Goal: Information Seeking & Learning: Learn about a topic

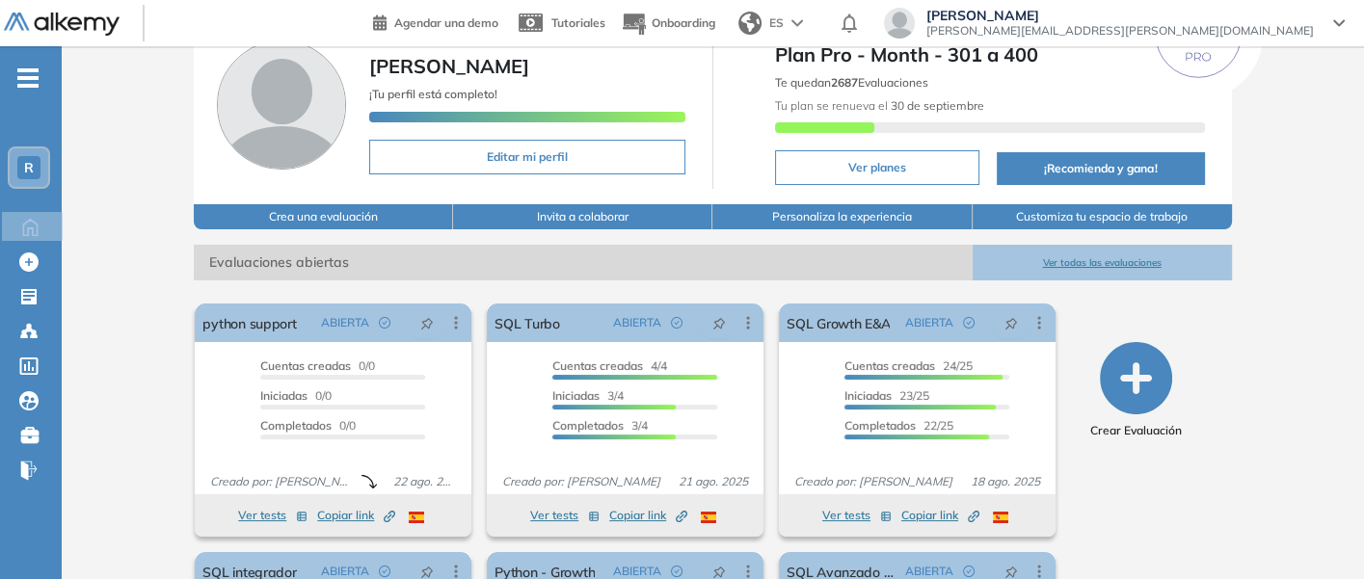
scroll to position [214, 0]
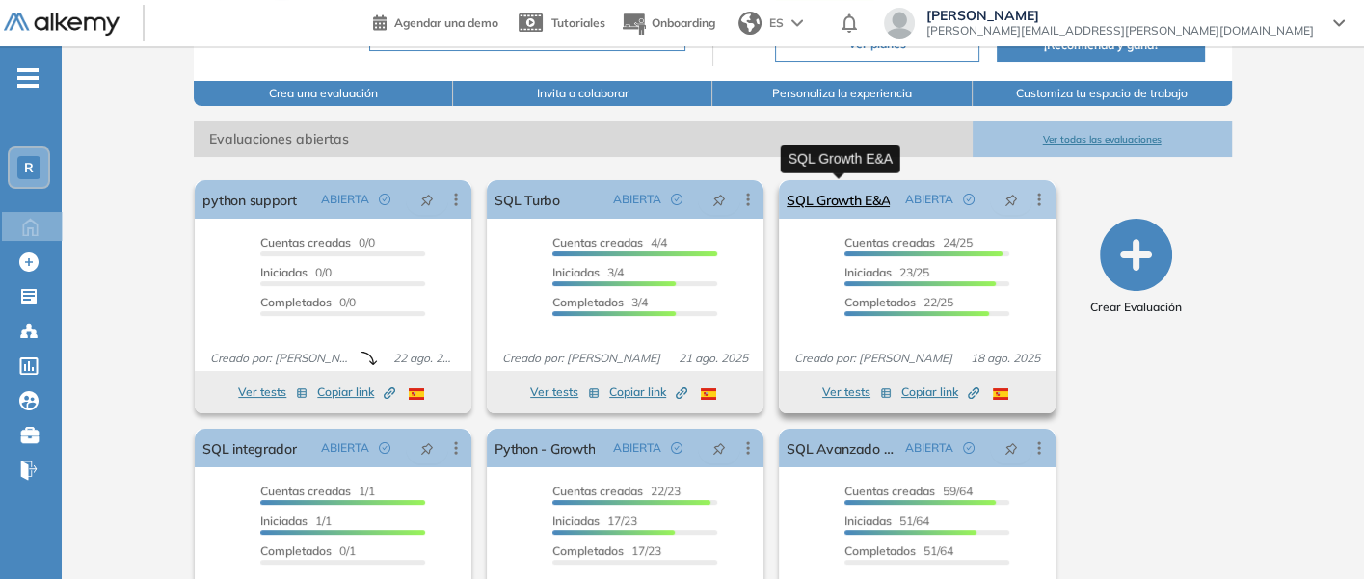
click at [849, 185] on link "SQL Growth E&A" at bounding box center [837, 199] width 103 height 39
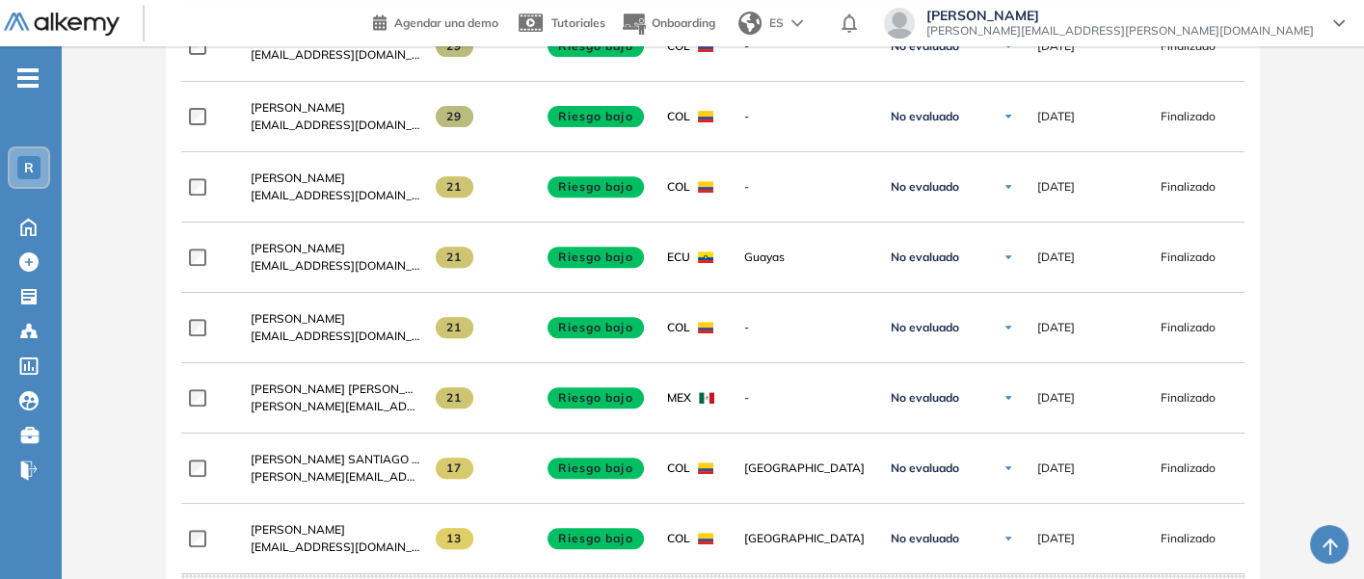
scroll to position [749, 0]
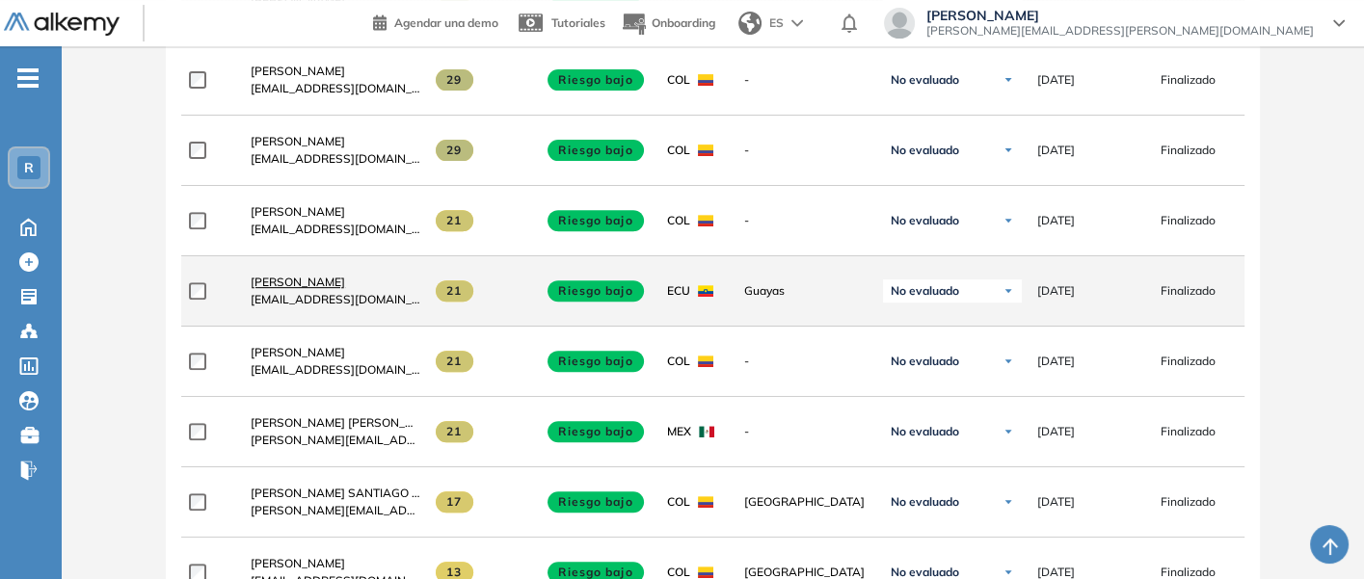
click at [319, 289] on span "[PERSON_NAME]" at bounding box center [298, 282] width 94 height 14
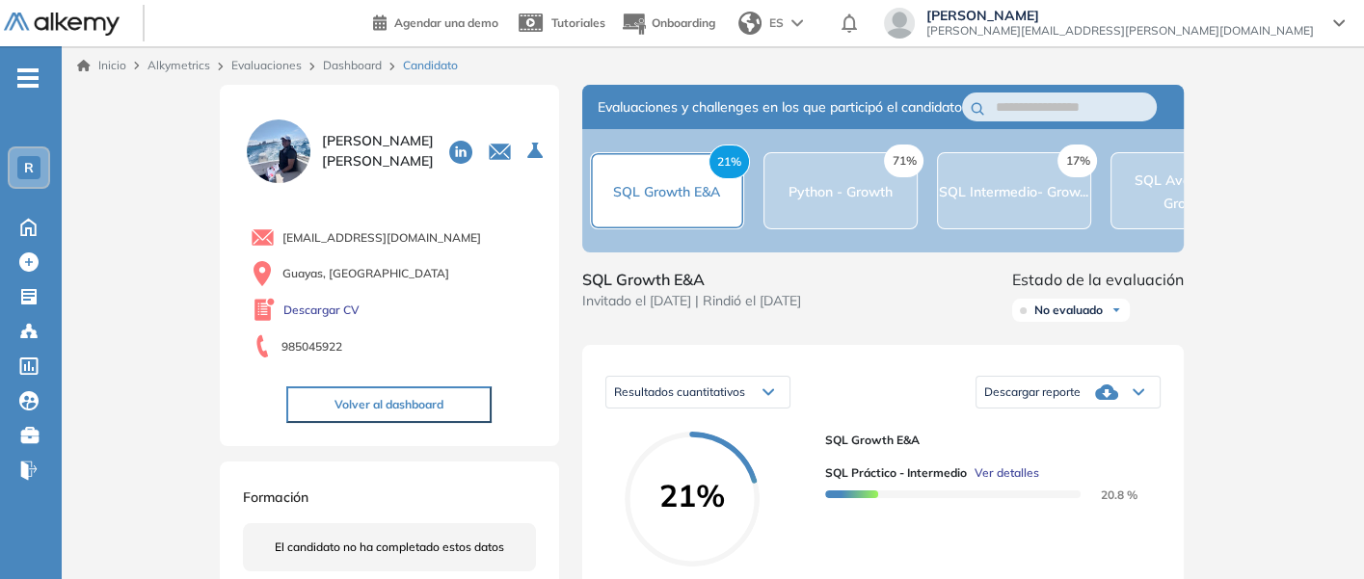
click at [1020, 400] on div "Descargar reporte" at bounding box center [1067, 392] width 183 height 39
click at [1023, 425] on li "Descargar informe completo" at bounding box center [1056, 415] width 143 height 19
click at [259, 68] on link "Evaluaciones" at bounding box center [266, 65] width 70 height 14
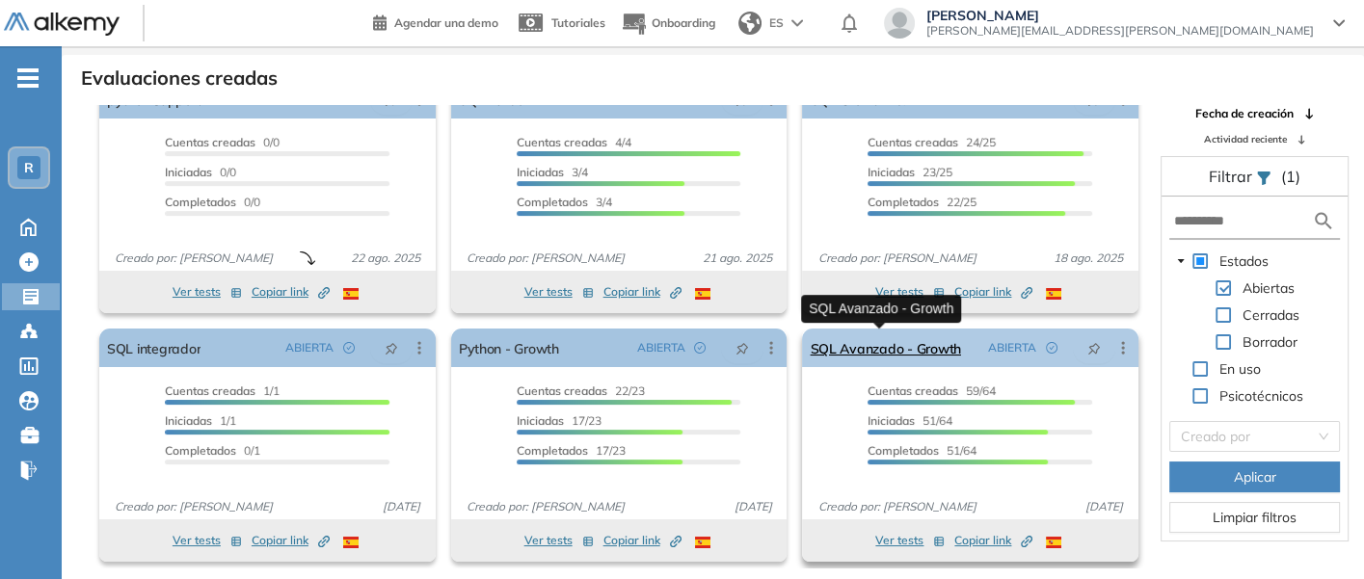
scroll to position [46, 0]
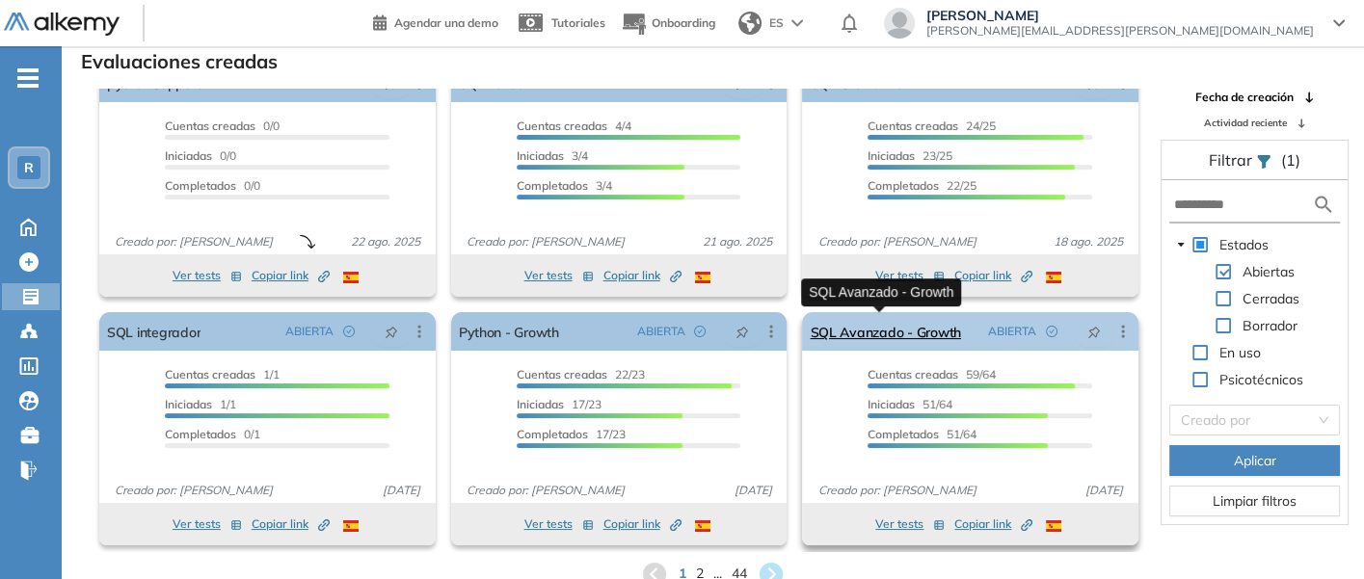
click at [839, 333] on link "SQL Avanzado - Growth" at bounding box center [885, 331] width 150 height 39
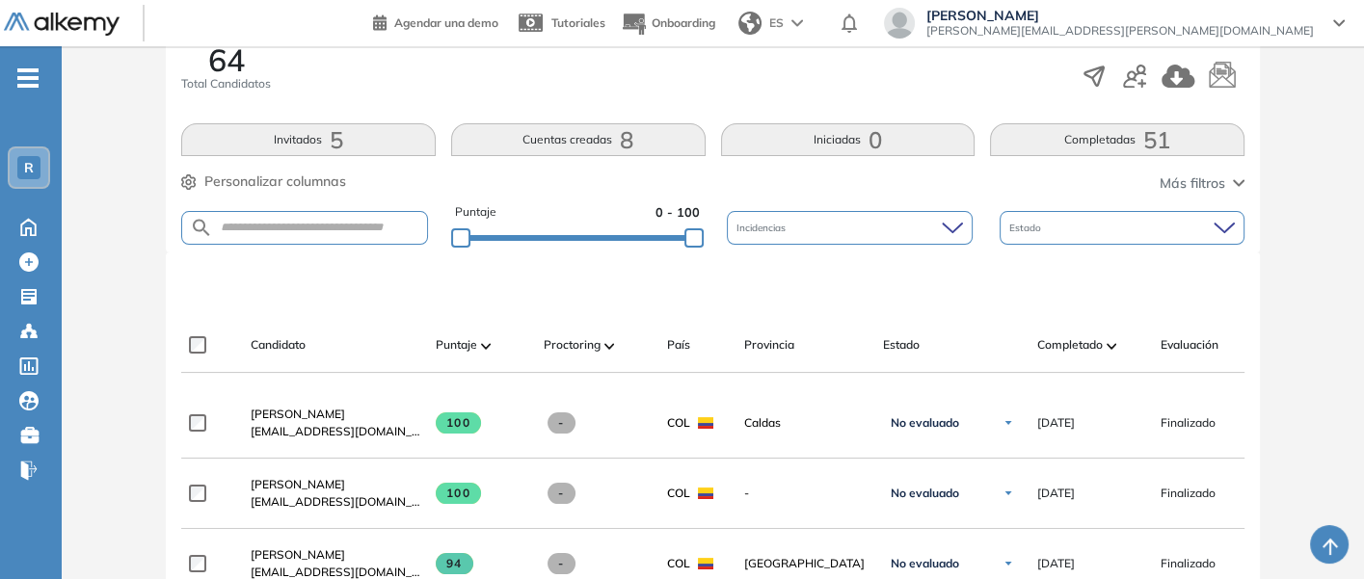
scroll to position [248, 0]
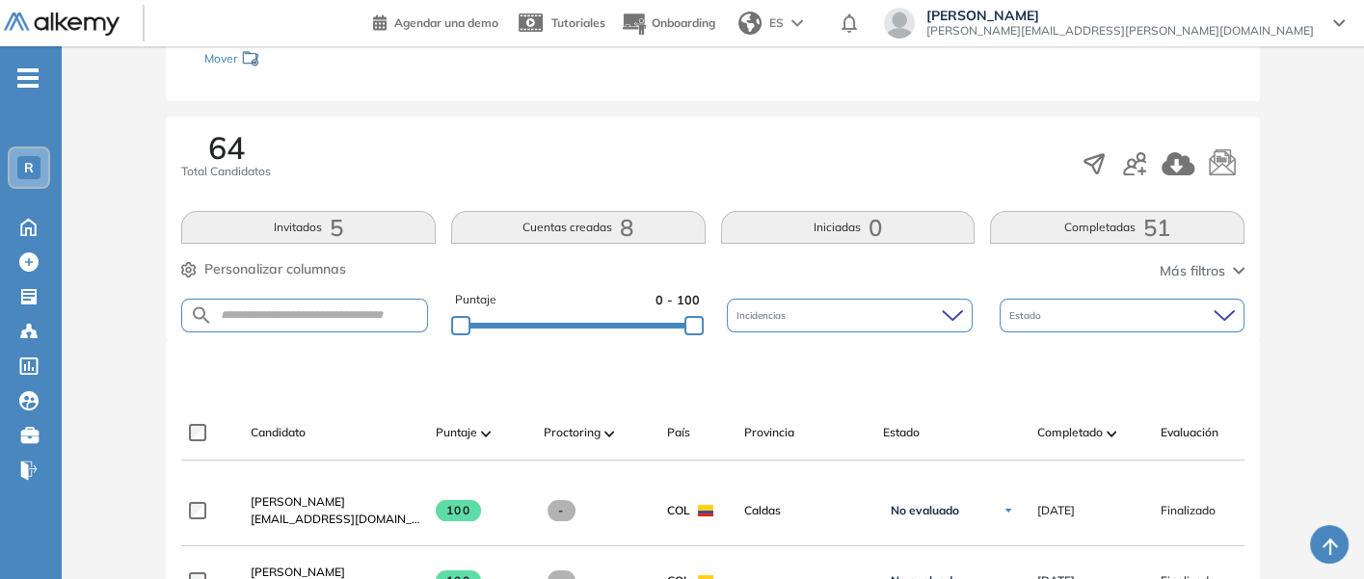
click at [1113, 434] on img at bounding box center [1111, 434] width 10 height 6
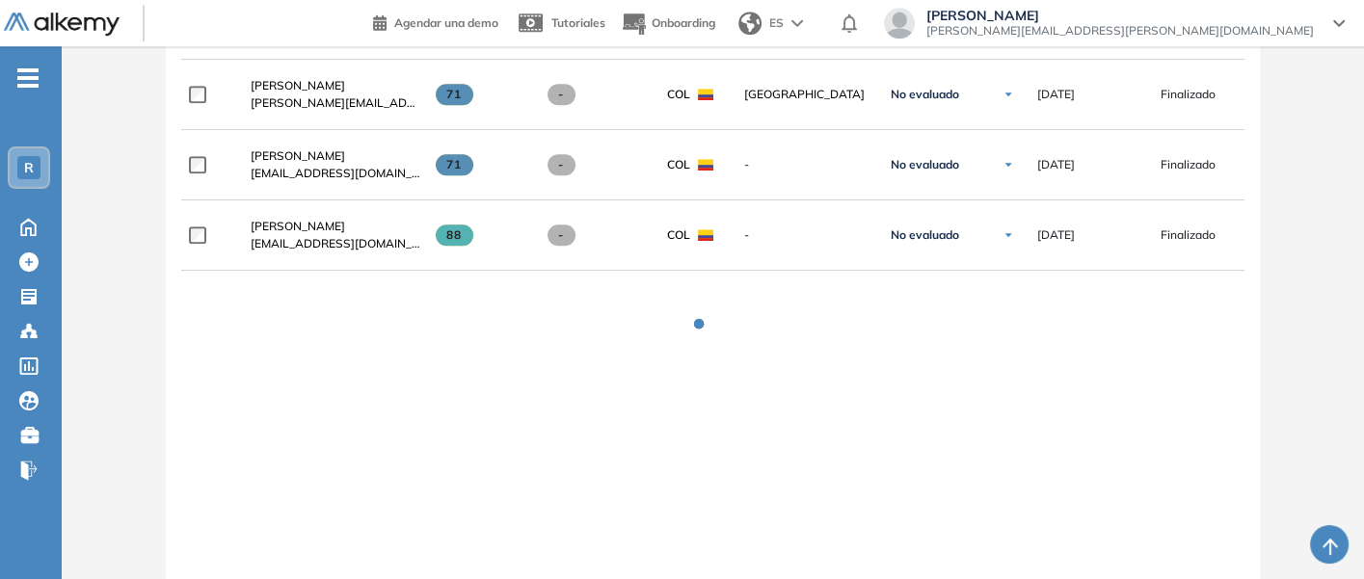
scroll to position [1585, 0]
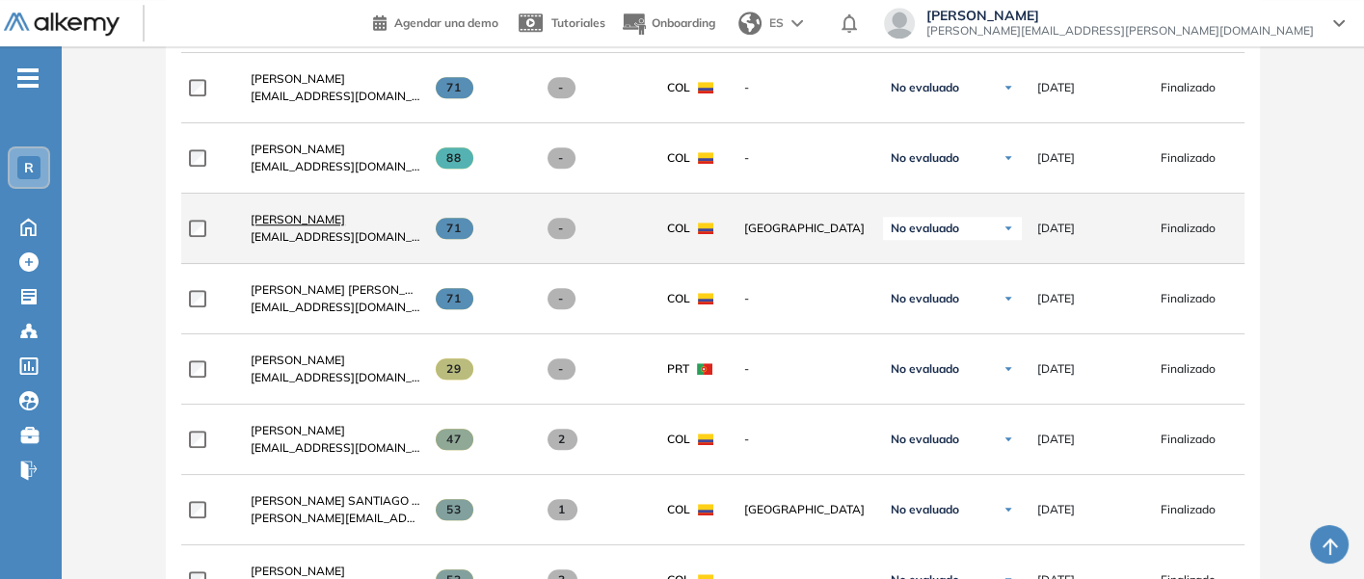
click at [302, 221] on span "[PERSON_NAME]" at bounding box center [298, 219] width 94 height 14
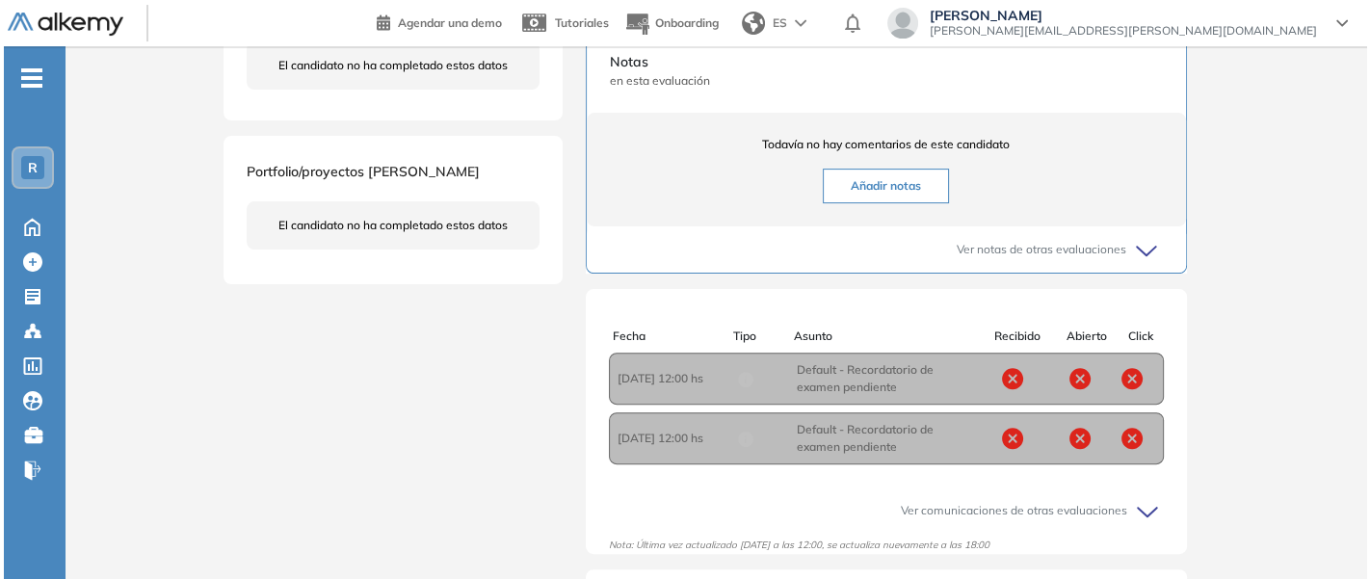
scroll to position [107, 0]
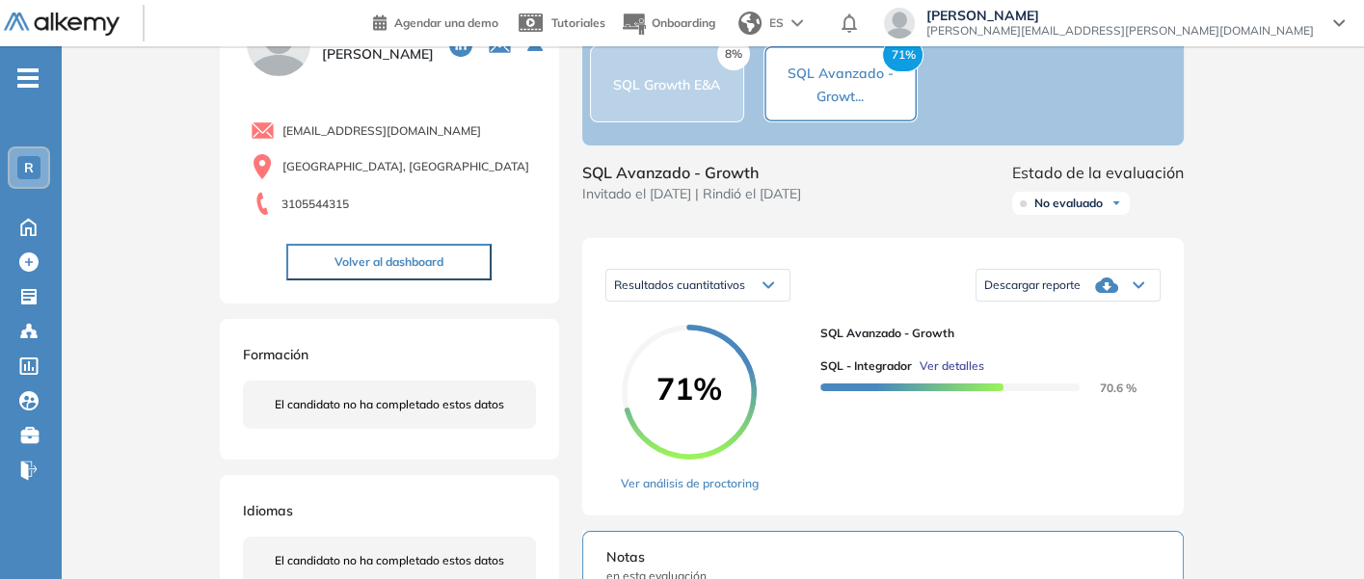
click at [932, 375] on span "Ver detalles" at bounding box center [951, 366] width 65 height 17
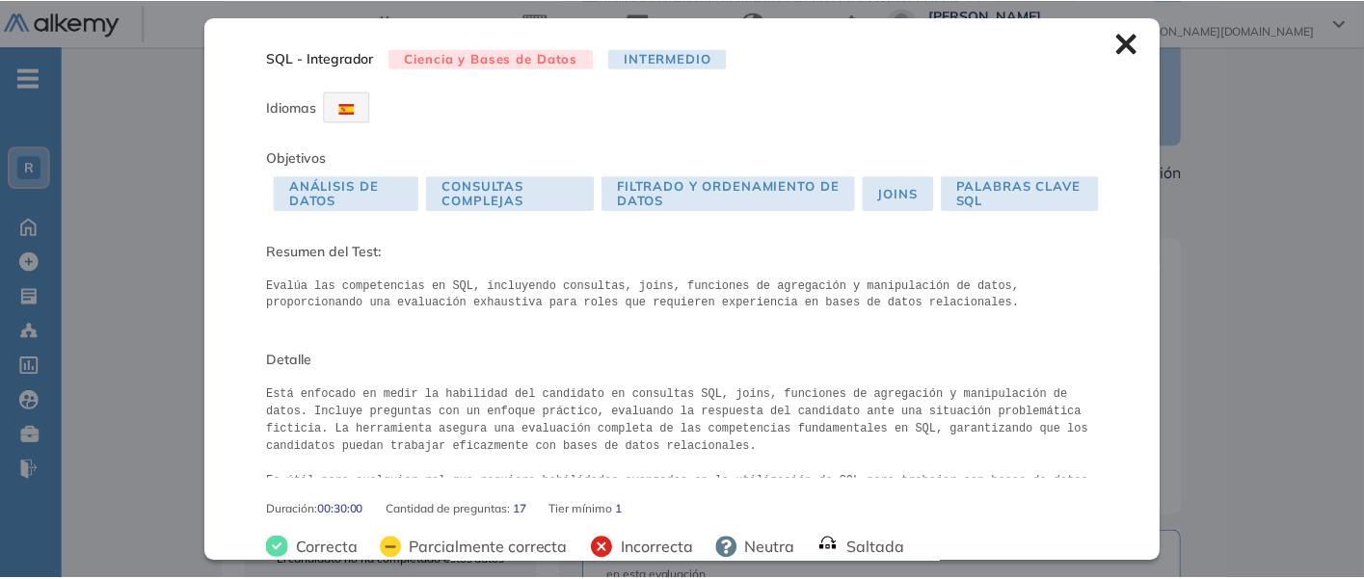
scroll to position [28, 0]
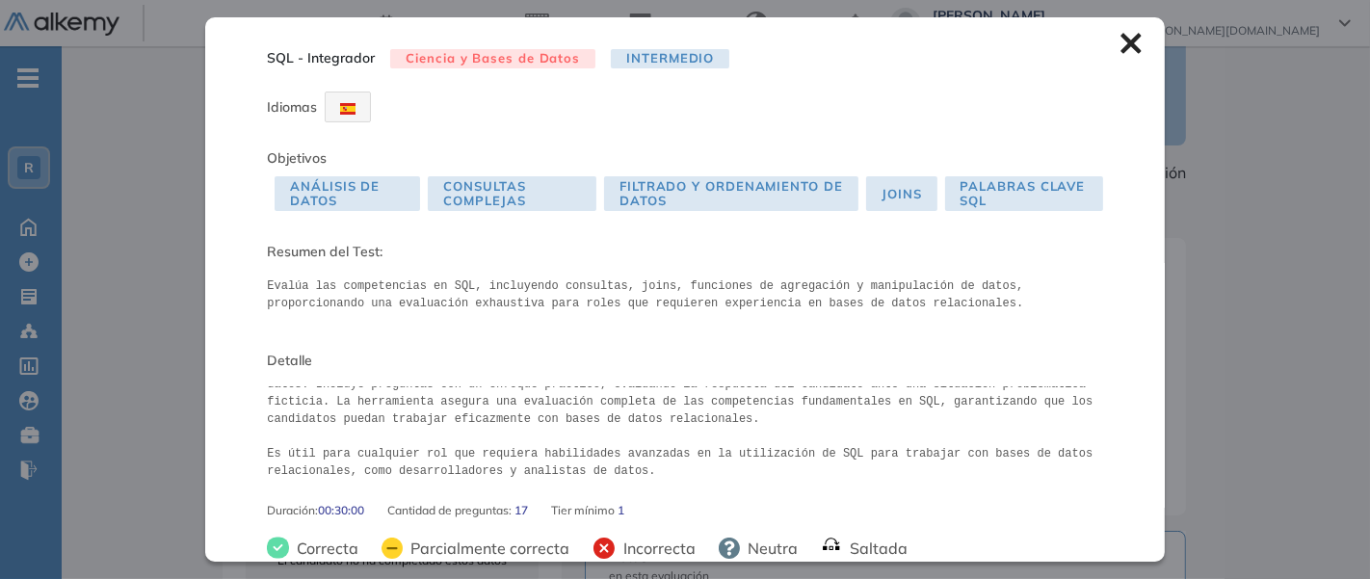
click at [496, 199] on span "Consultas Complejas" at bounding box center [512, 193] width 169 height 35
drag, startPoint x: 377, startPoint y: 198, endPoint x: 711, endPoint y: 197, distance: 334.4
click at [640, 198] on div "Análisis de Datos Consultas Complejas Filtrado y Ordenamiento de Datos Joins Pa…" at bounding box center [685, 193] width 836 height 35
click at [1125, 63] on div "SQL - Integrador Ciencia y Bases de Datos Intermedio Idiomas Objetivos Análisis…" at bounding box center [684, 289] width 959 height 544
click at [1121, 53] on icon at bounding box center [1131, 43] width 21 height 21
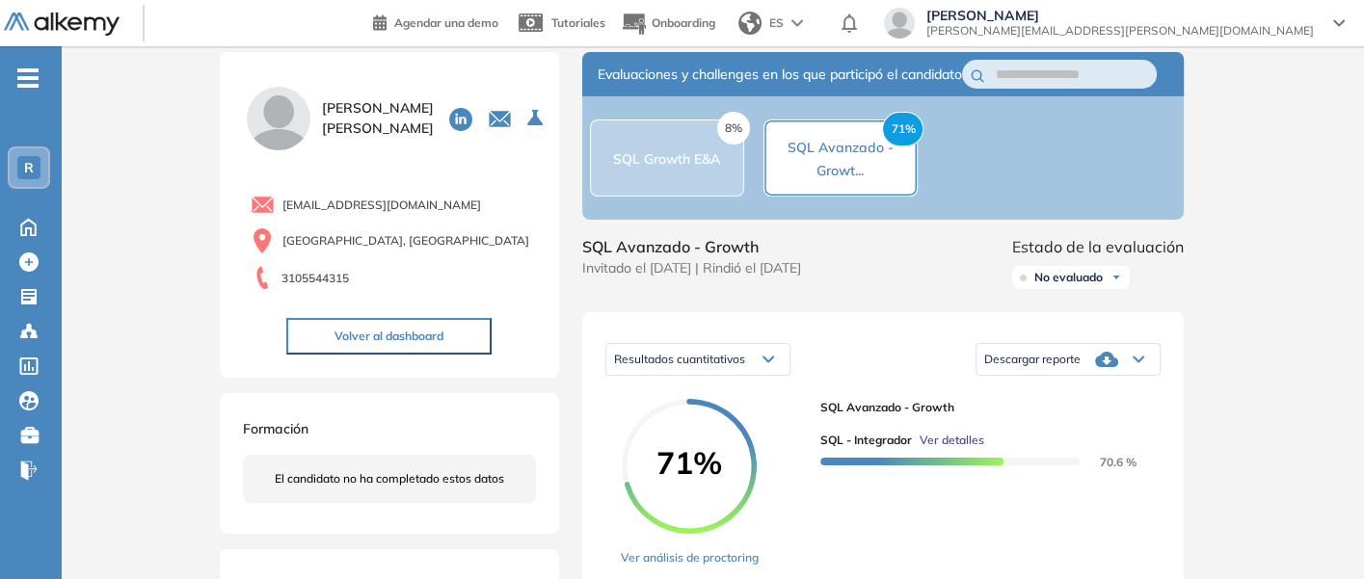
scroll to position [0, 0]
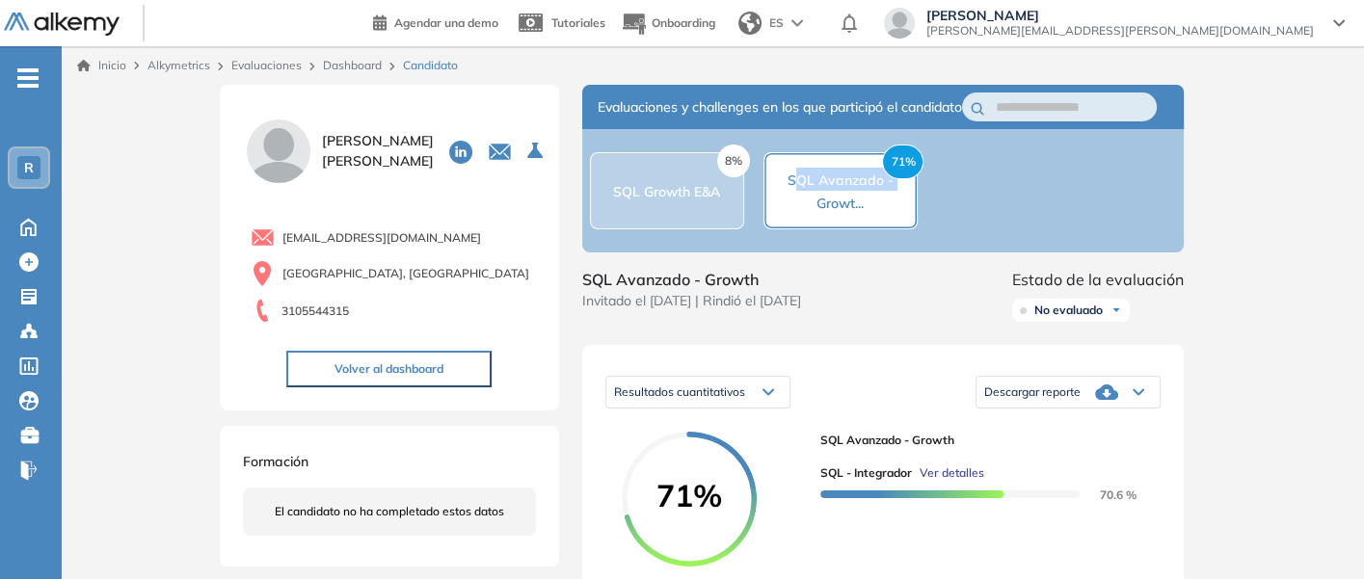
drag, startPoint x: 795, startPoint y: 202, endPoint x: 826, endPoint y: 222, distance: 36.4
click at [814, 212] on span "SQL Avanzado - Growt..." at bounding box center [840, 192] width 106 height 40
drag, startPoint x: 741, startPoint y: 212, endPoint x: 900, endPoint y: 209, distance: 159.0
click at [900, 209] on div "8% SQL Growth E&A 71% SQL Avanzado - Growt..." at bounding box center [882, 190] width 601 height 123
drag, startPoint x: 666, startPoint y: 136, endPoint x: 732, endPoint y: 203, distance: 94.7
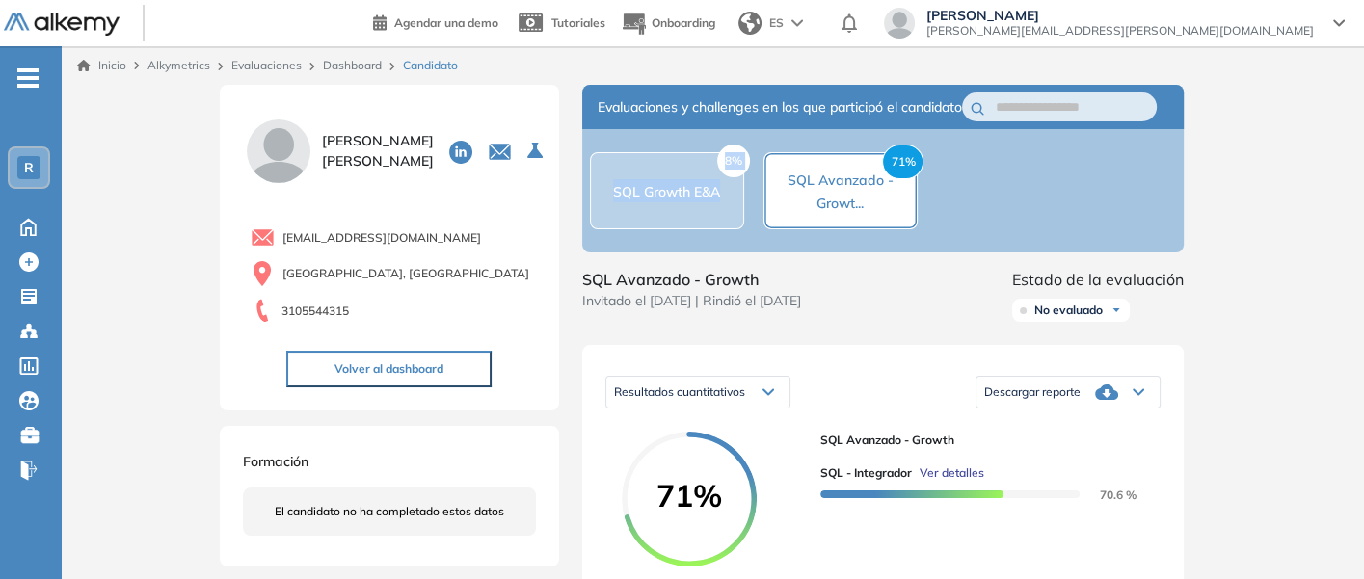
click at [732, 203] on div "Evaluaciones y challenges en los que participó el candidato 8% SQL Growth E&A 7…" at bounding box center [882, 169] width 601 height 168
drag, startPoint x: 782, startPoint y: 188, endPoint x: 905, endPoint y: 219, distance: 127.2
click at [905, 214] on div "71% SQL Avanzado - Growt..." at bounding box center [840, 191] width 152 height 46
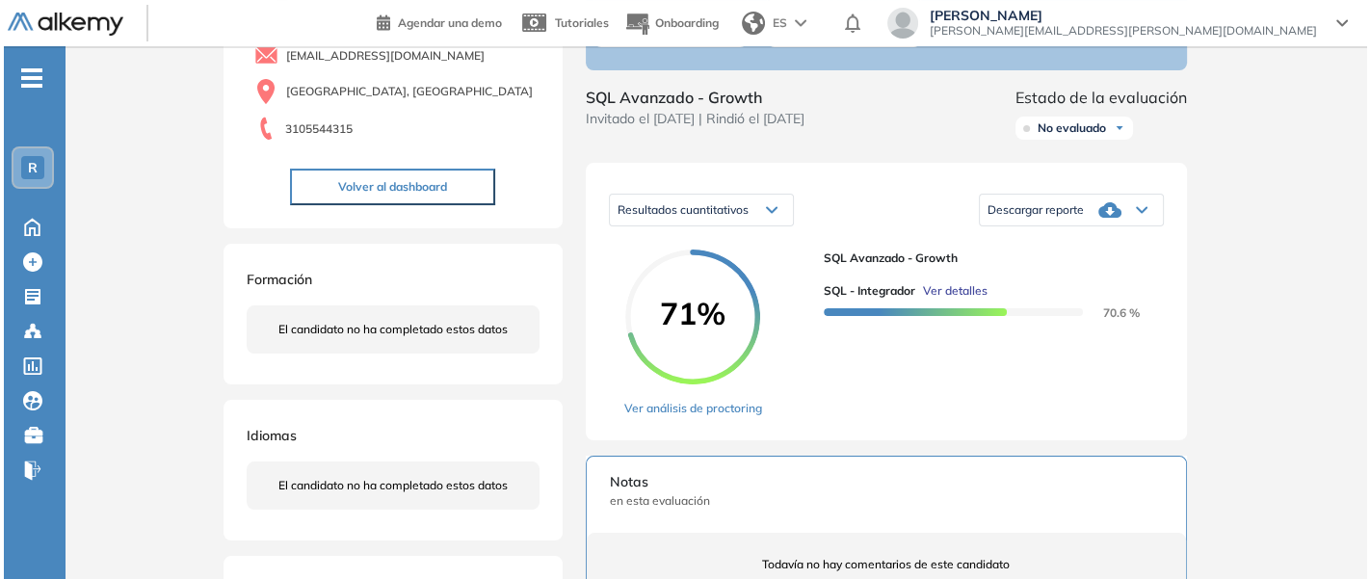
scroll to position [214, 0]
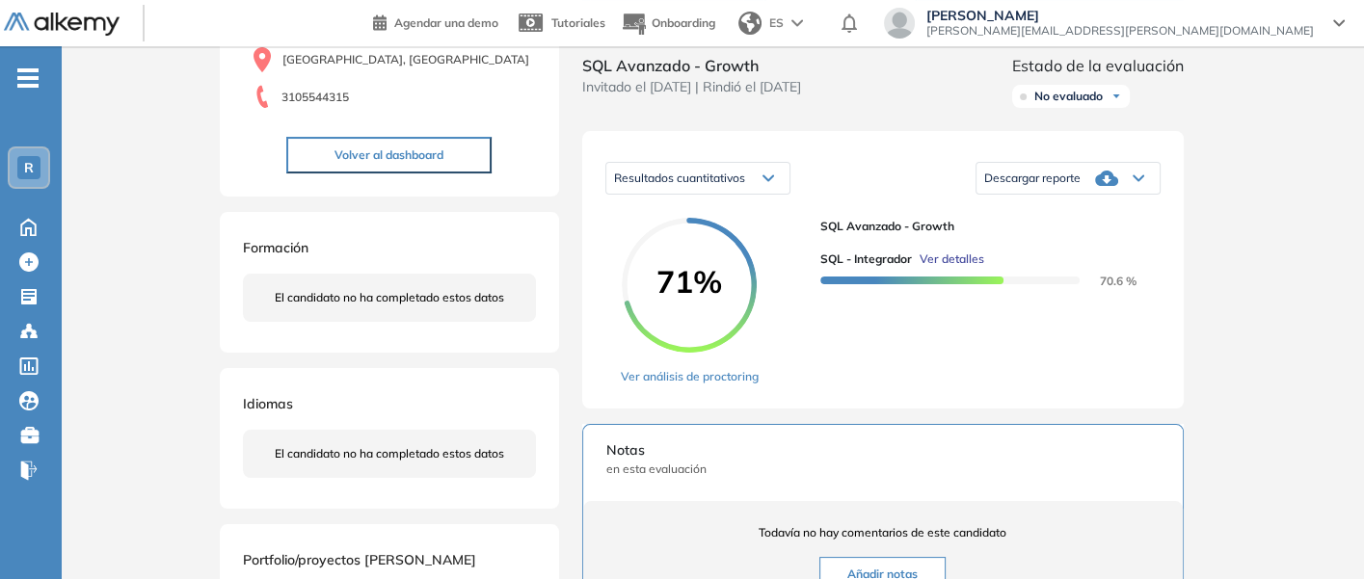
click at [949, 268] on span "Ver detalles" at bounding box center [951, 259] width 65 height 17
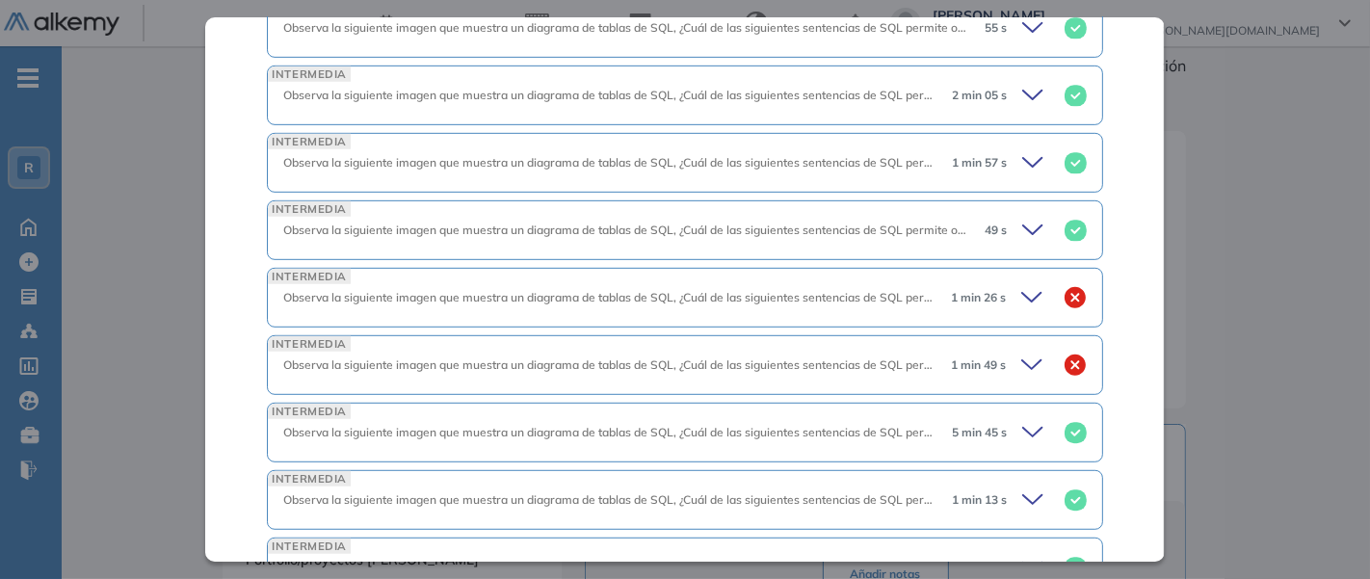
scroll to position [535, 0]
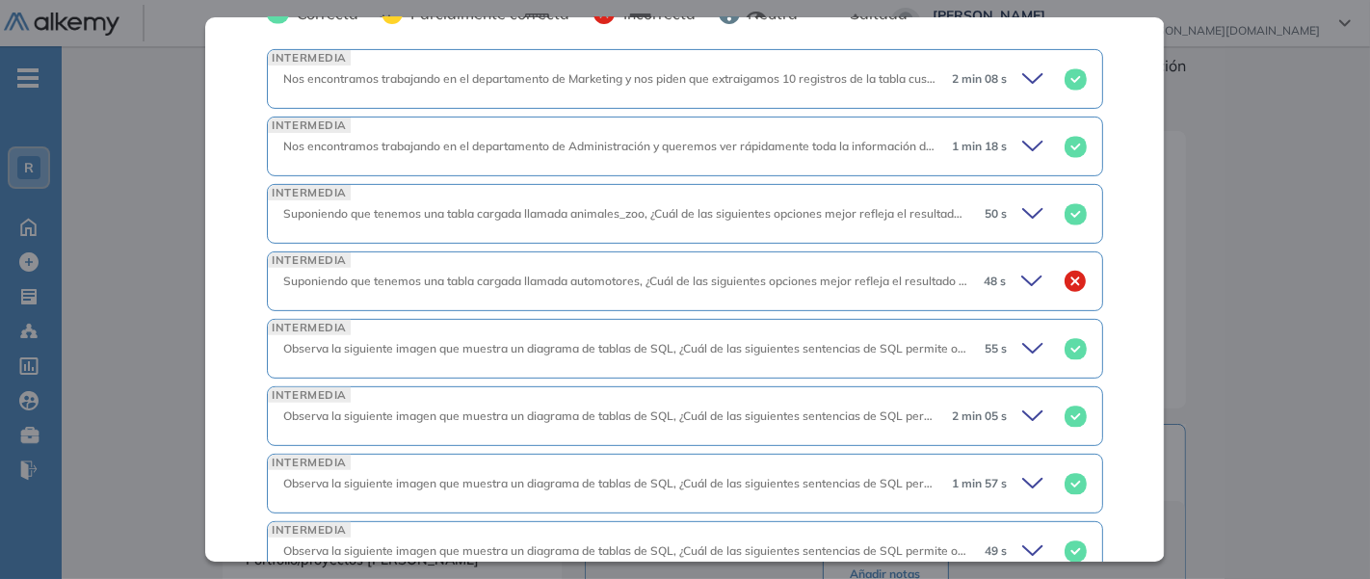
click at [1007, 97] on div "INTERMEDIA Nos encontramos trabajando en el departamento de Marketing y nos pid…" at bounding box center [685, 79] width 836 height 60
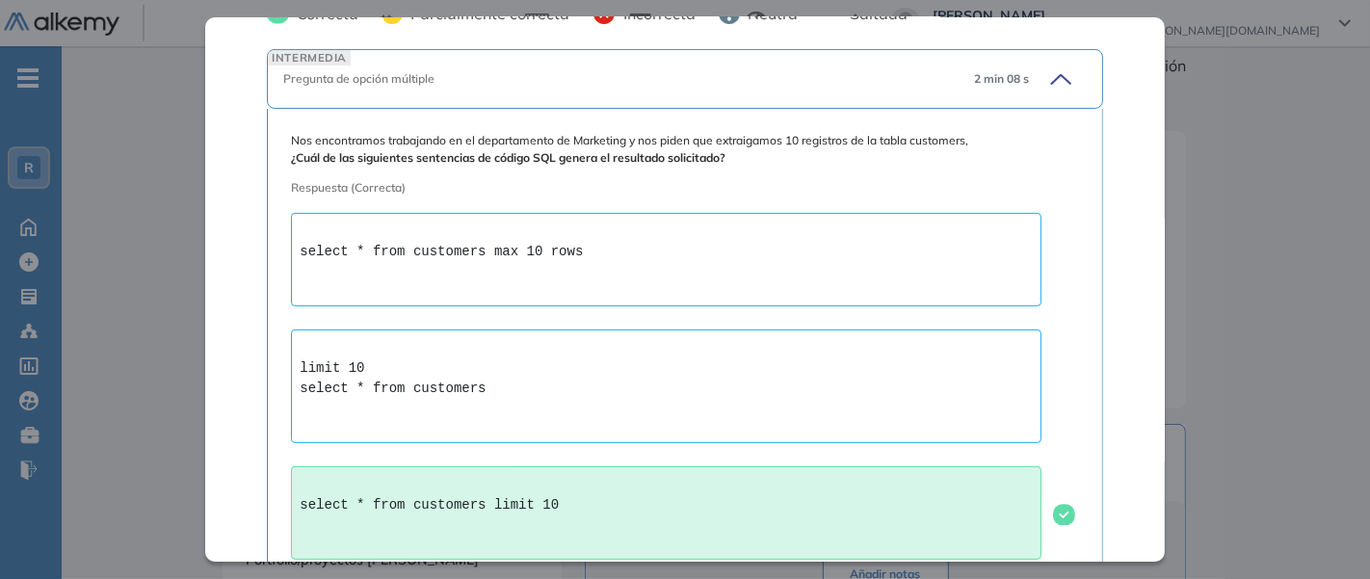
click at [1013, 89] on div "2 min 08 s" at bounding box center [1023, 79] width 128 height 27
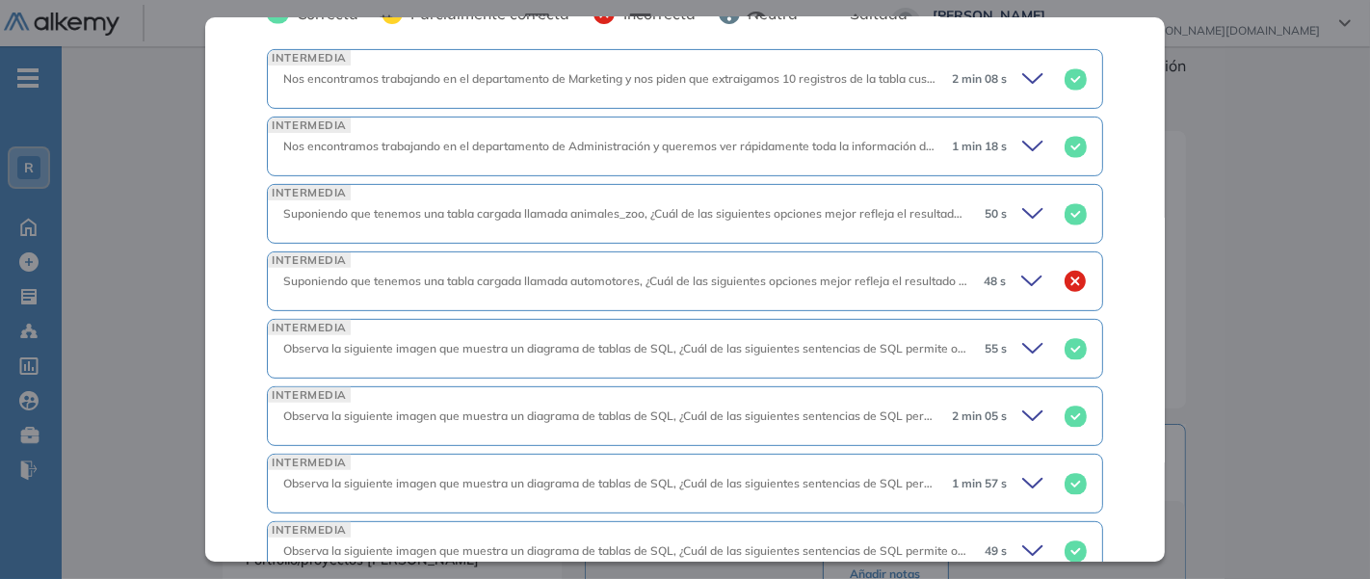
click at [1023, 89] on icon at bounding box center [1036, 79] width 27 height 27
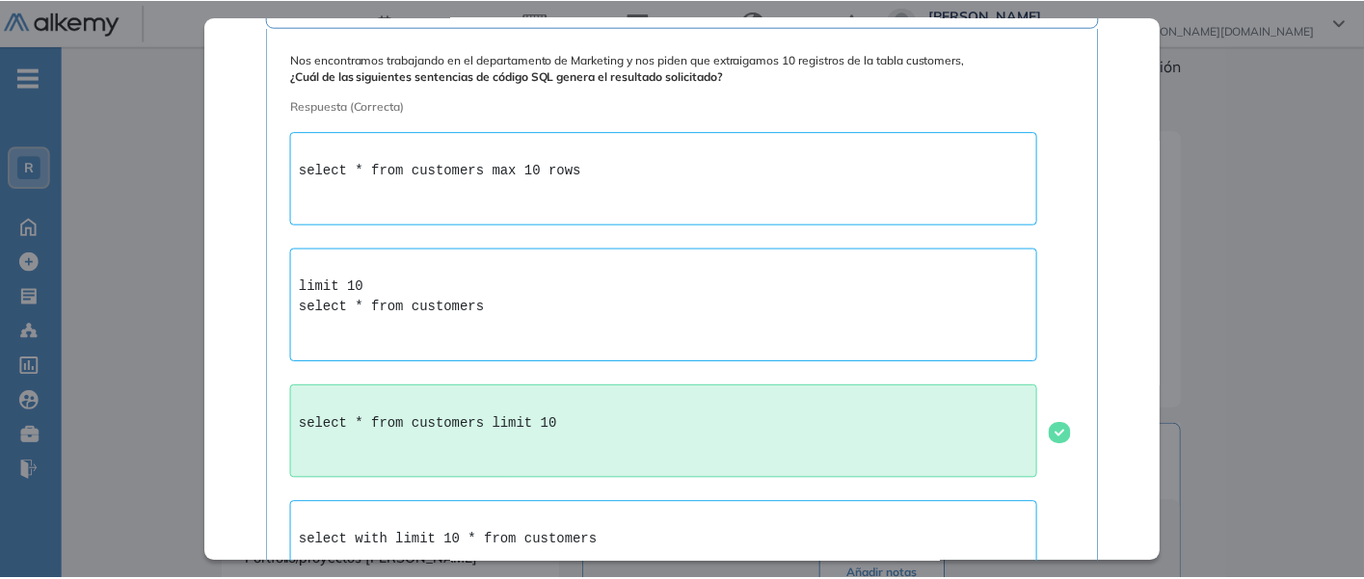
scroll to position [642, 0]
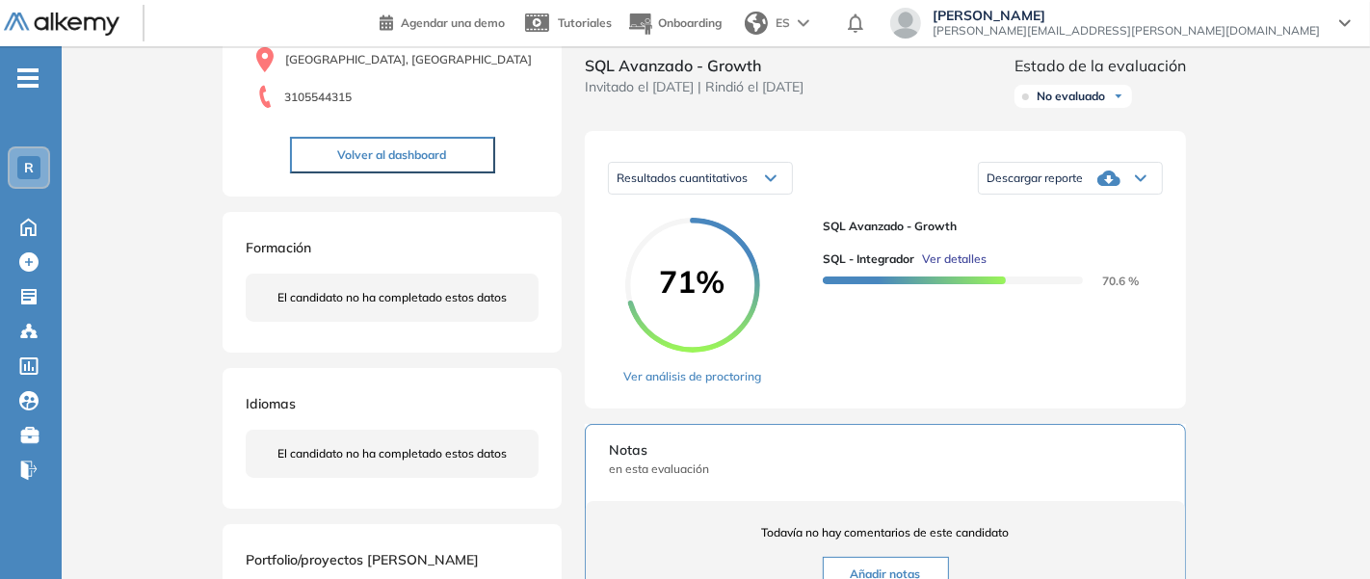
click at [1202, 145] on div "SQL - Integrador Ciencia y Bases de Datos Intermedio Idiomas Objetivos Análisis…" at bounding box center [716, 453] width 1002 height 1164
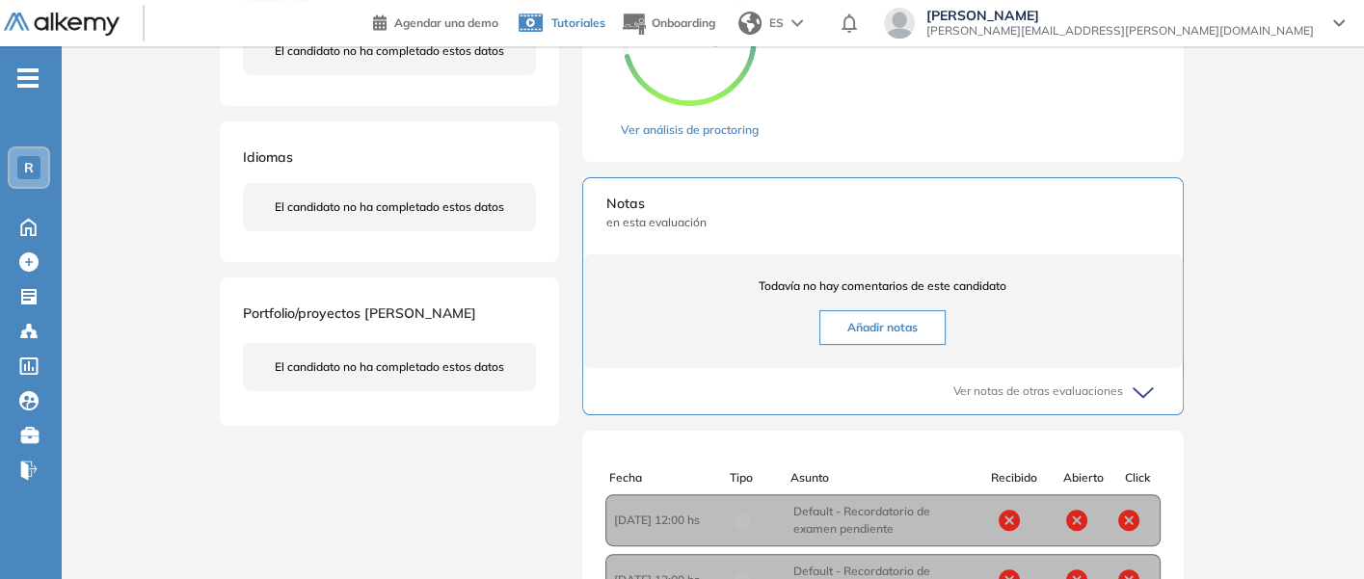
scroll to position [428, 0]
